Goal: Task Accomplishment & Management: Use online tool/utility

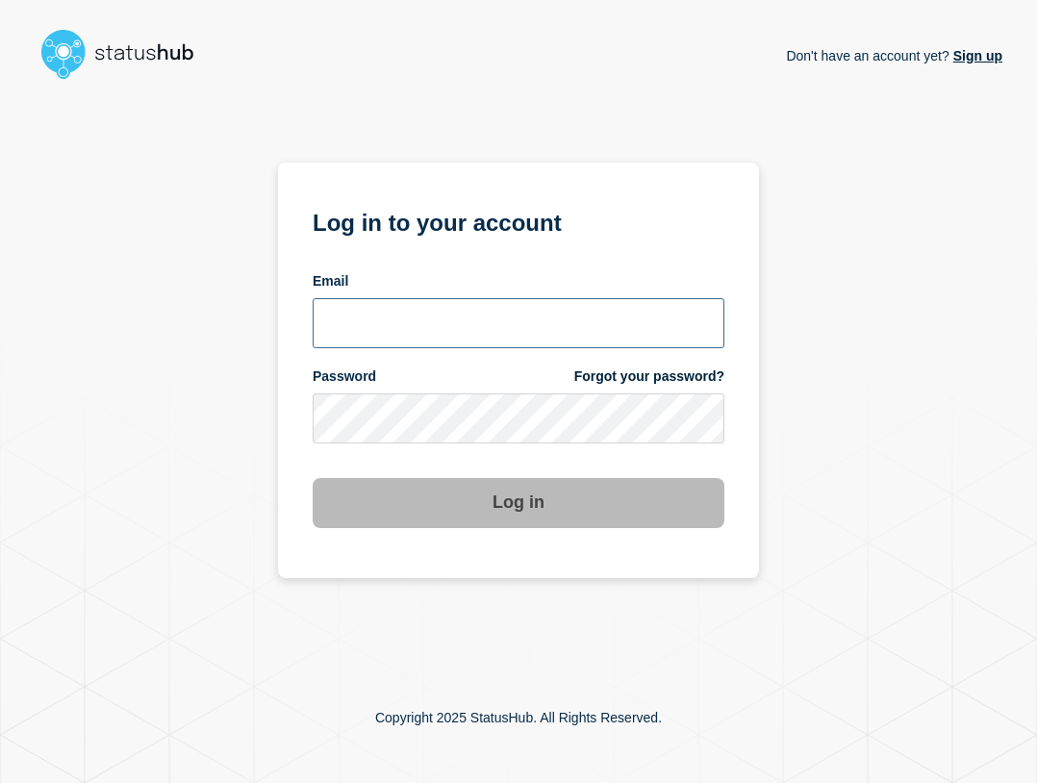
type input "ben.velasco@conexon.us"
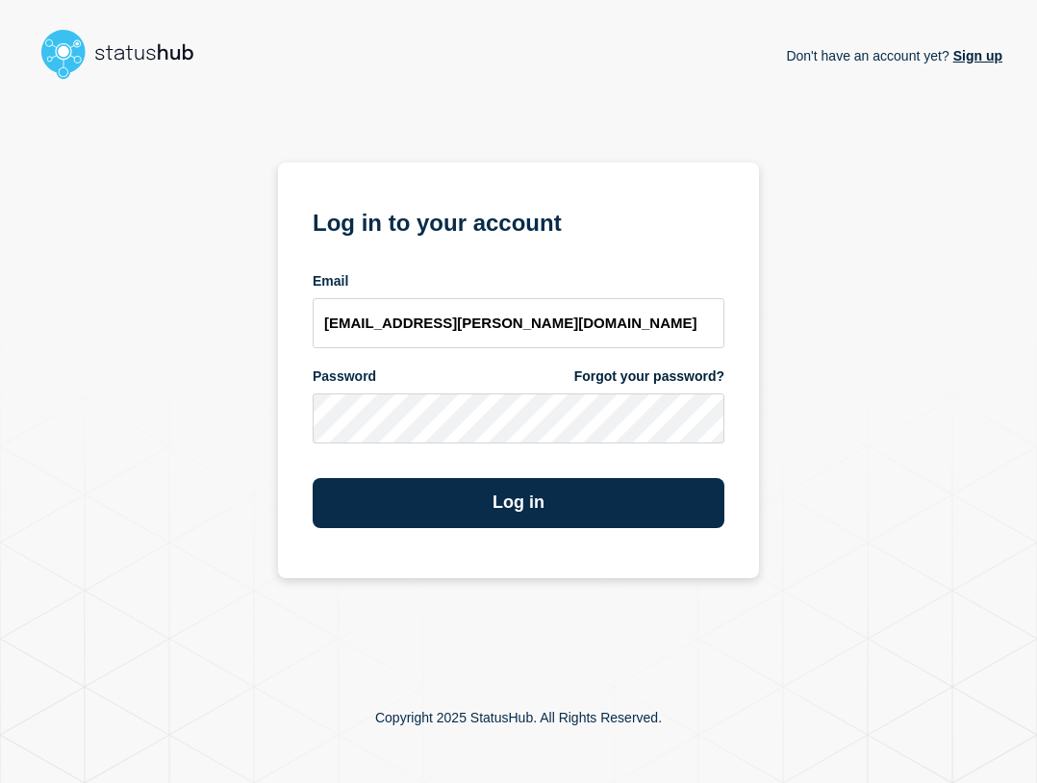
click at [528, 362] on form "Log in to your account Email ben.velasco@conexon.us Password Forgot your passwo…" at bounding box center [519, 365] width 412 height 325
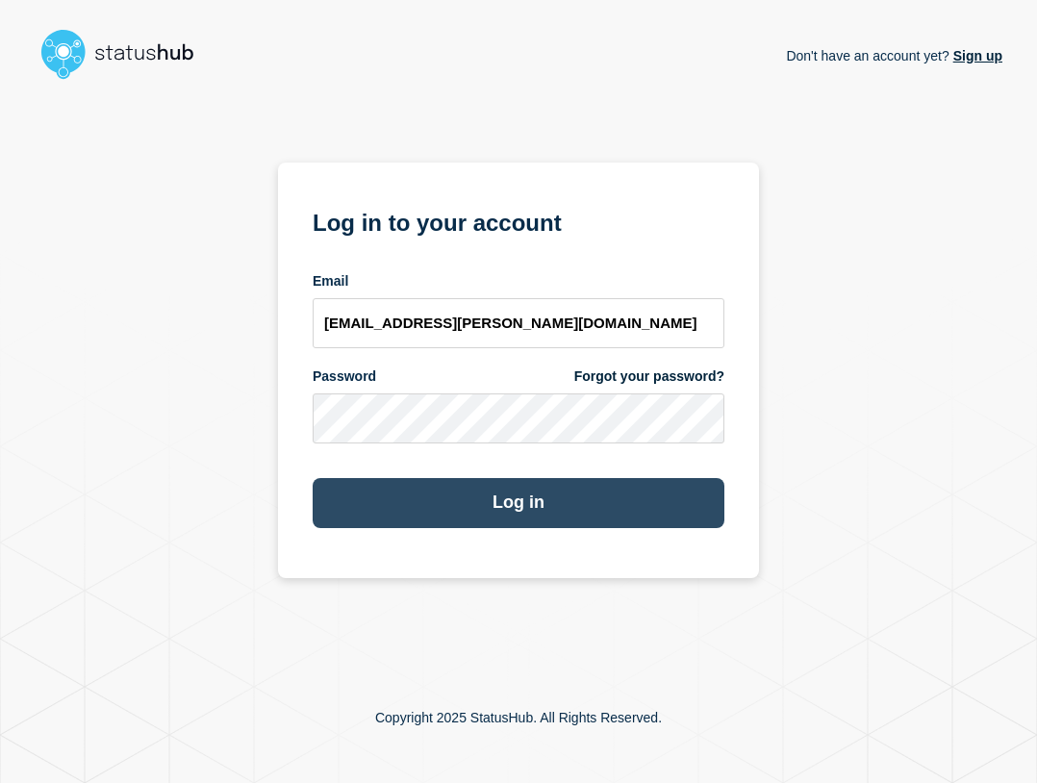
click at [576, 486] on button "Log in" at bounding box center [519, 503] width 412 height 50
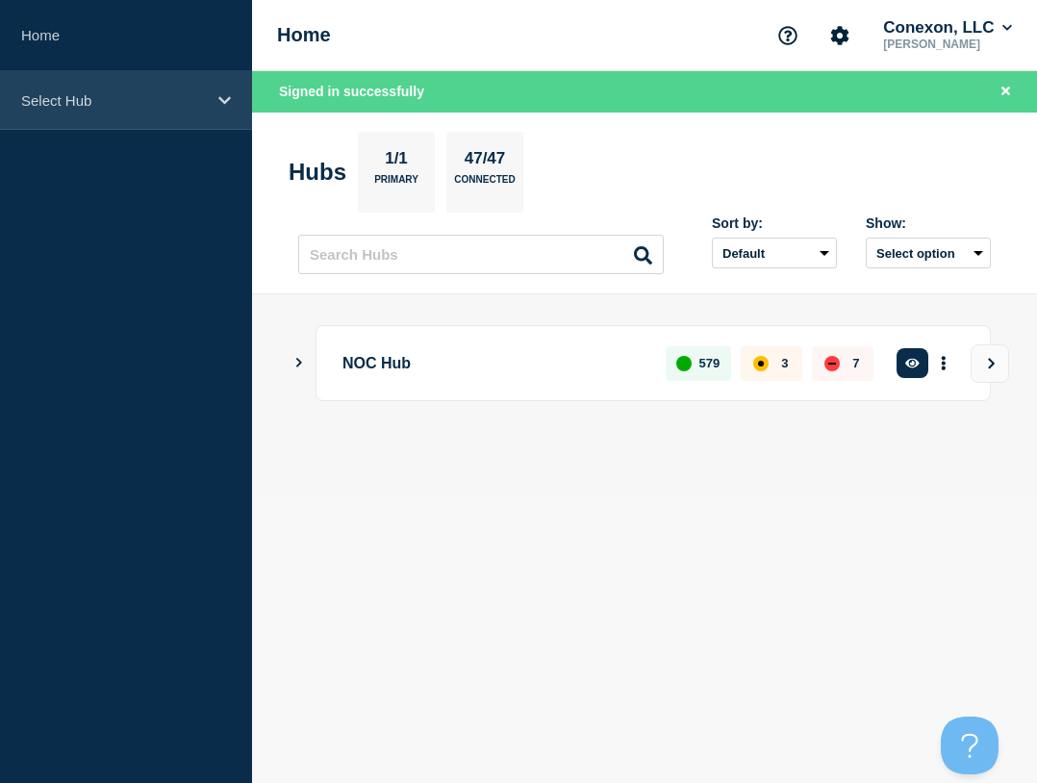
click at [82, 123] on div "Select Hub" at bounding box center [126, 100] width 252 height 59
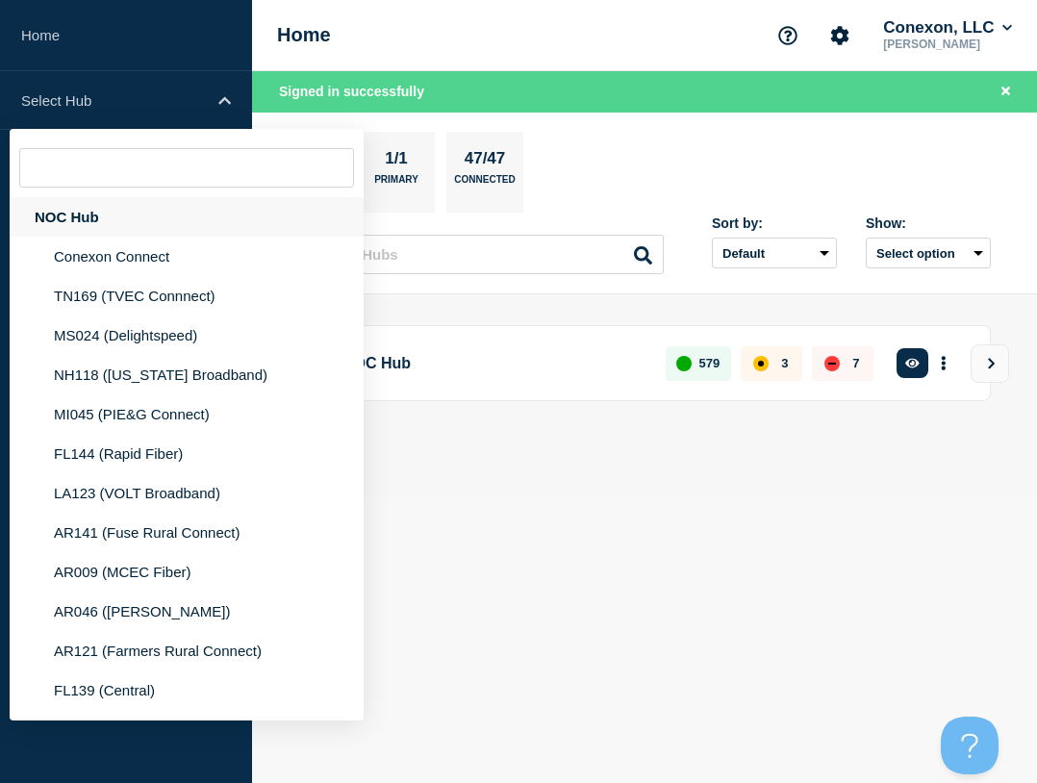
click at [128, 208] on div "NOC Hub" at bounding box center [187, 216] width 354 height 39
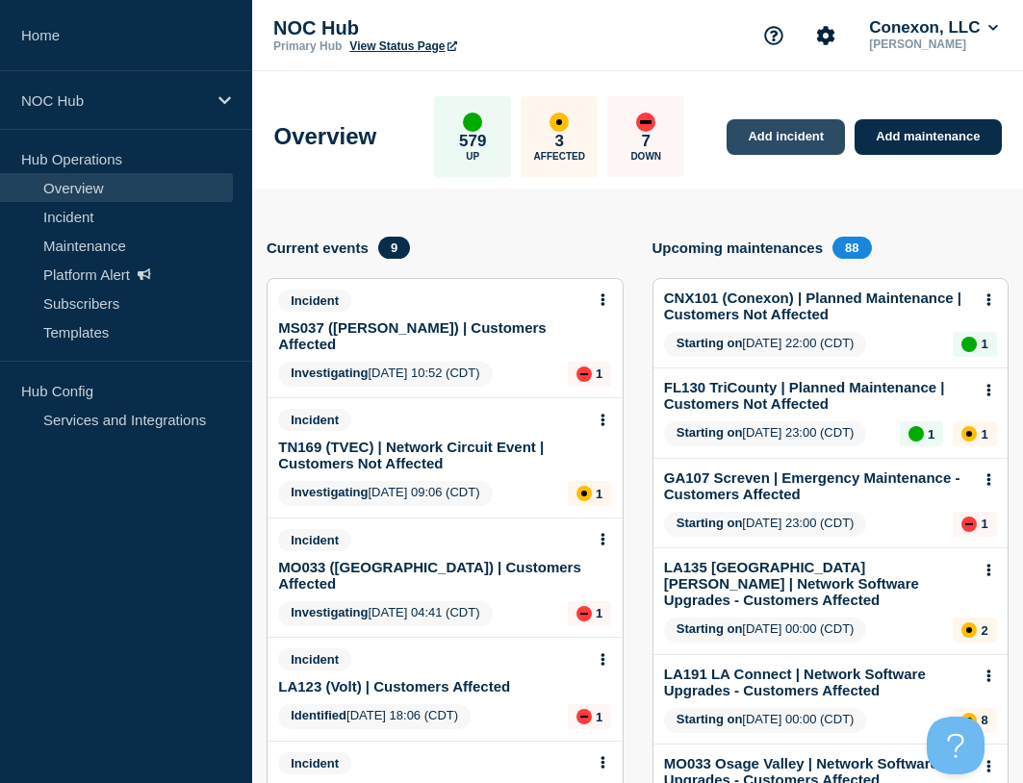
click at [790, 132] on link "Add incident" at bounding box center [786, 137] width 118 height 36
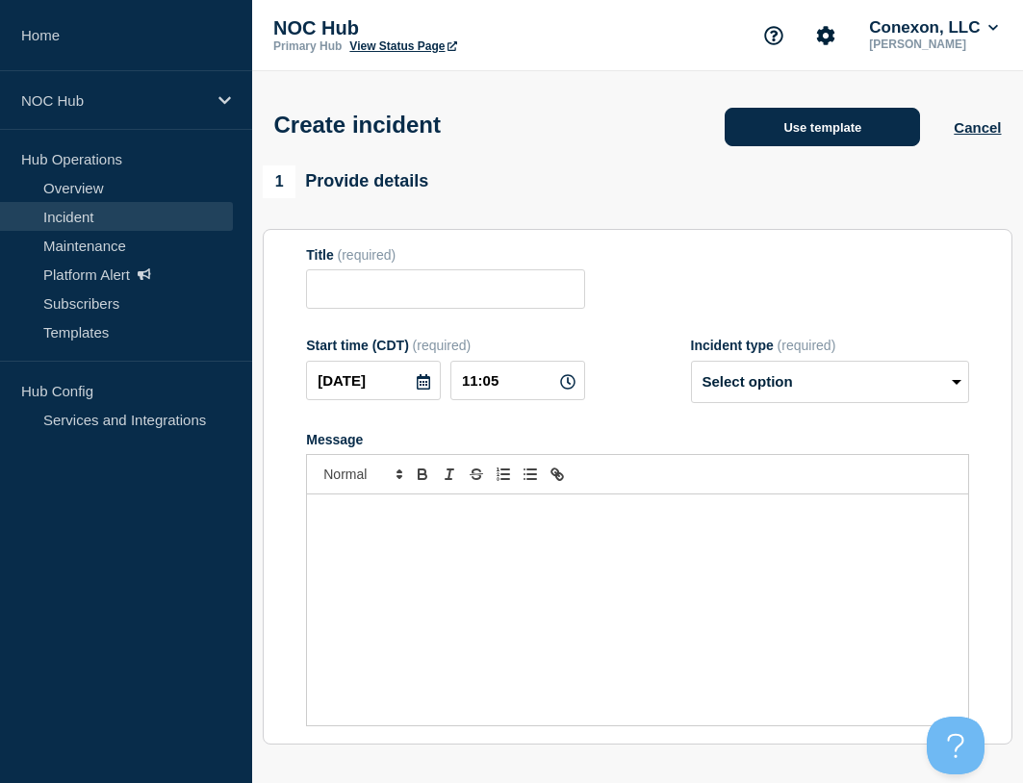
click at [843, 119] on button "Use template" at bounding box center [822, 127] width 195 height 38
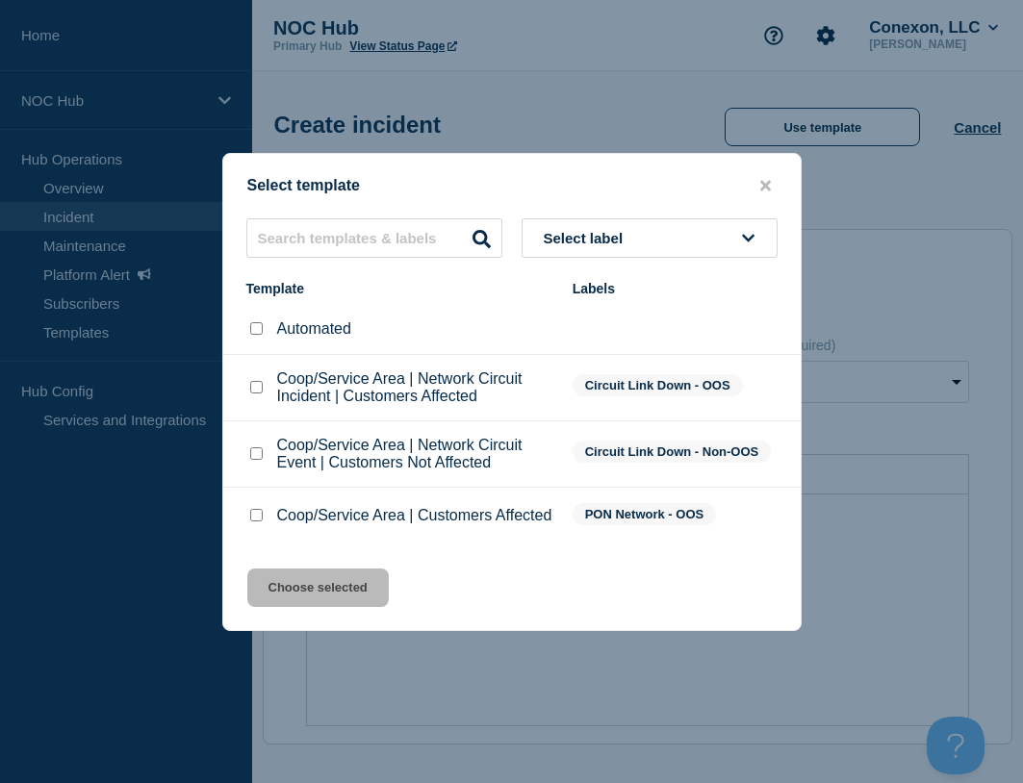
click at [248, 519] on div at bounding box center [255, 515] width 19 height 19
click at [254, 512] on input "Coop/Service Area | Customers Affected checkbox" at bounding box center [256, 515] width 13 height 13
checkbox input "true"
drag, startPoint x: 290, startPoint y: 588, endPoint x: 536, endPoint y: 589, distance: 246.3
click at [291, 589] on button "Choose selected" at bounding box center [317, 588] width 141 height 38
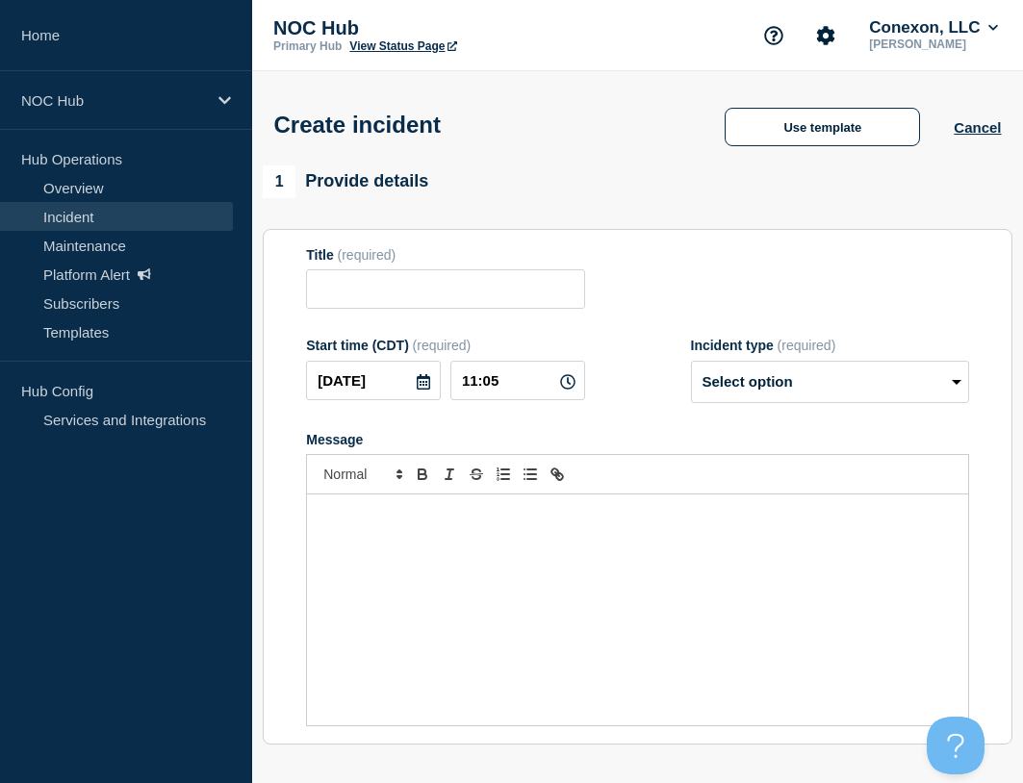
type input "Coop/Service Area | Customers Affected"
select select "investigating"
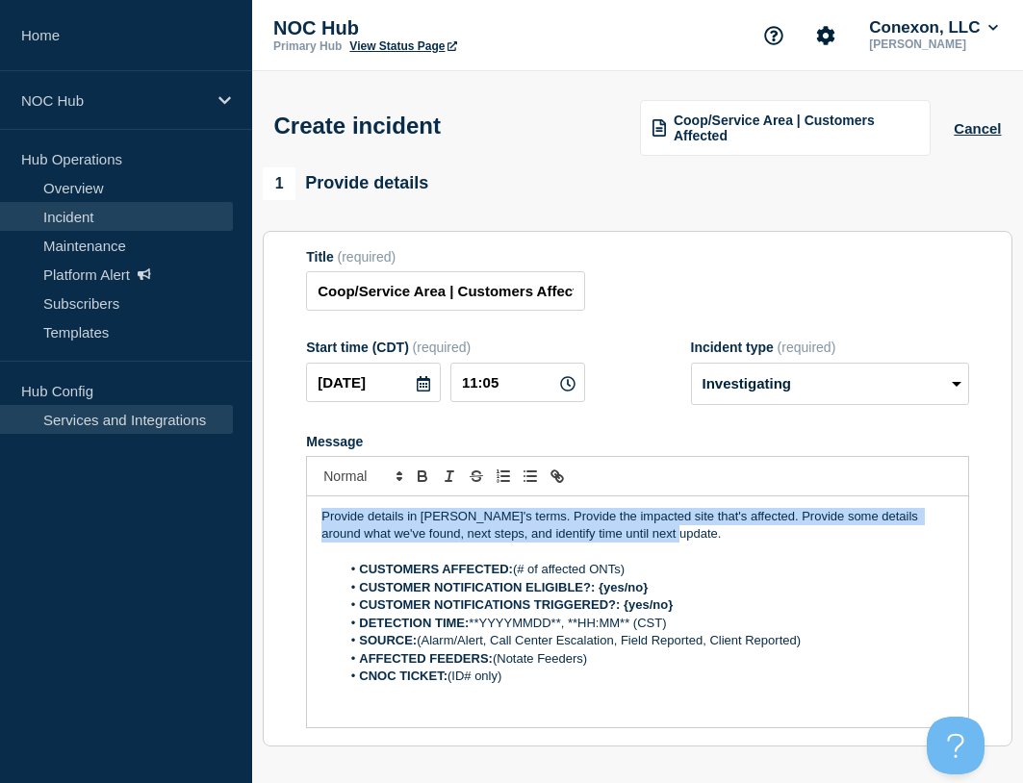
drag, startPoint x: 713, startPoint y: 541, endPoint x: 126, endPoint y: 410, distance: 601.4
click at [126, 410] on div "Home NOC Hub Hub Operations Overview Incident Maintenance Platform Alert Subscr…" at bounding box center [511, 672] width 1023 height 1345
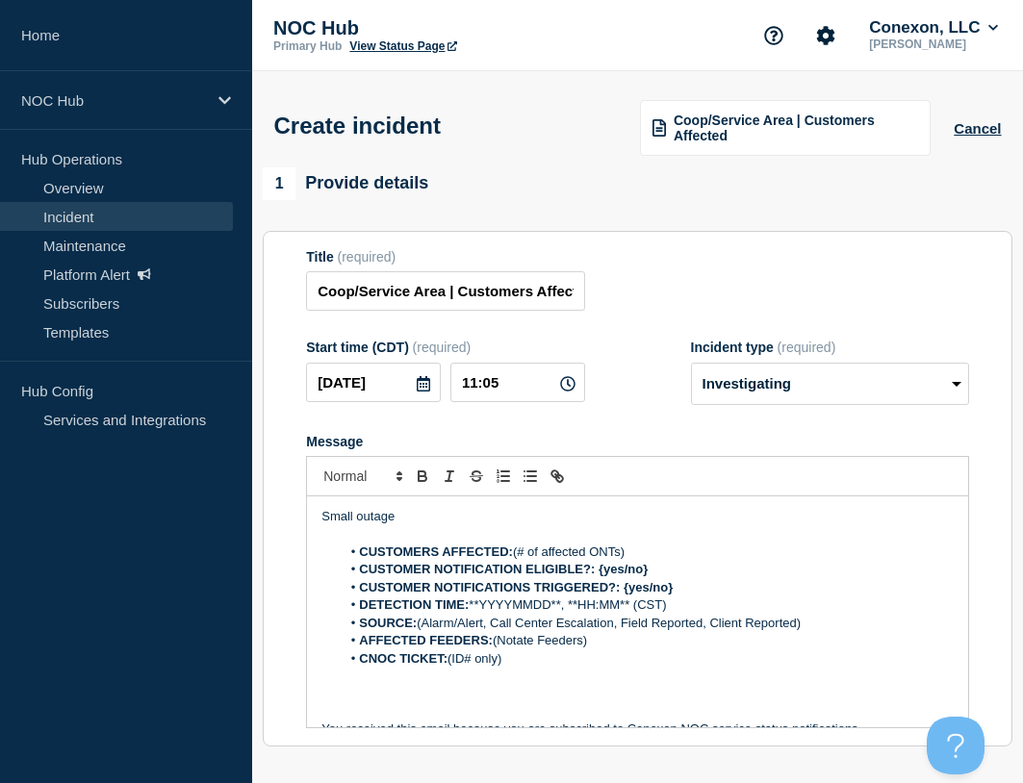
click at [420, 519] on p "Small outage" at bounding box center [637, 516] width 632 height 17
